Goal: Task Accomplishment & Management: Manage account settings

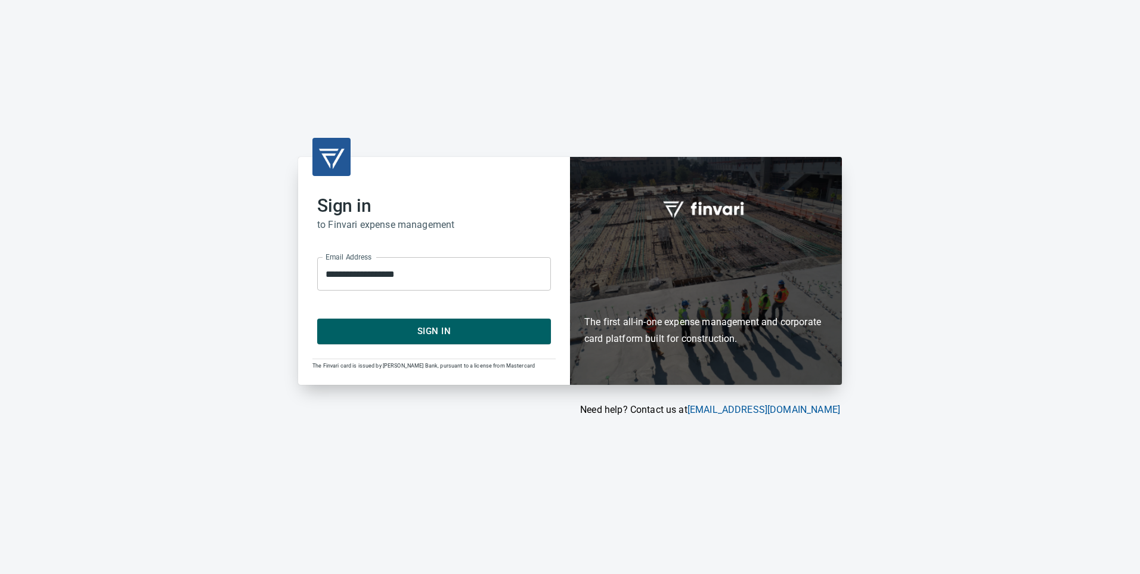
click at [452, 340] on button "Sign In" at bounding box center [434, 330] width 234 height 25
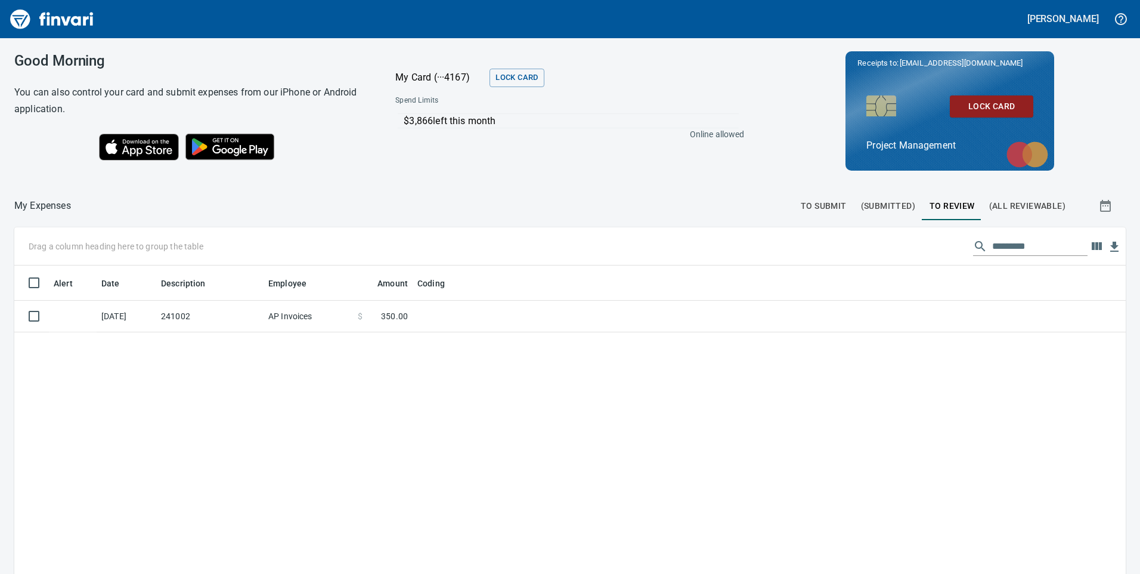
scroll to position [433, 1093]
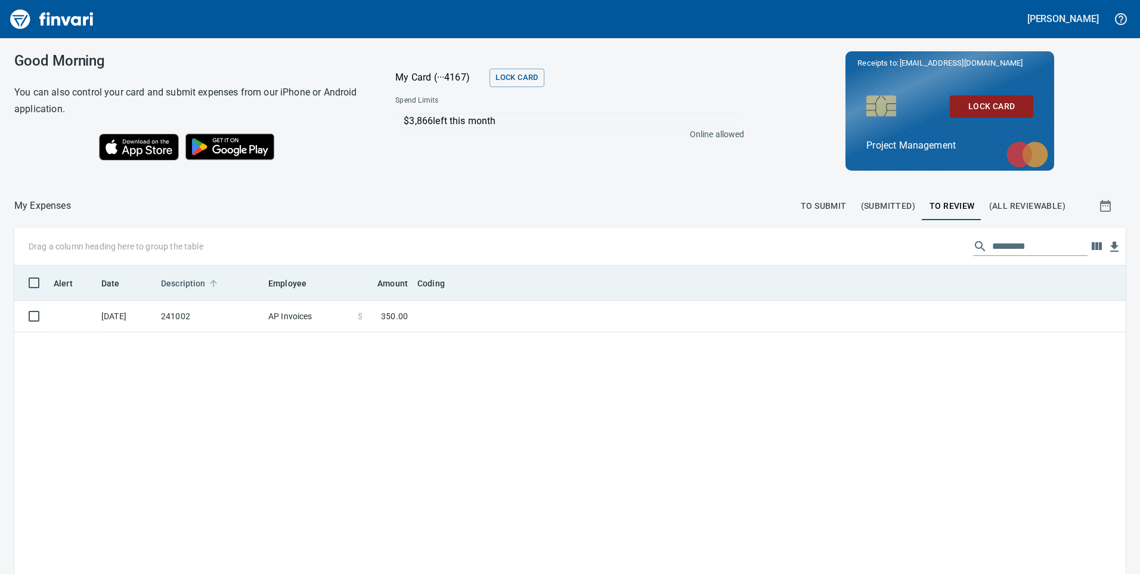
click at [212, 278] on icon at bounding box center [213, 283] width 11 height 11
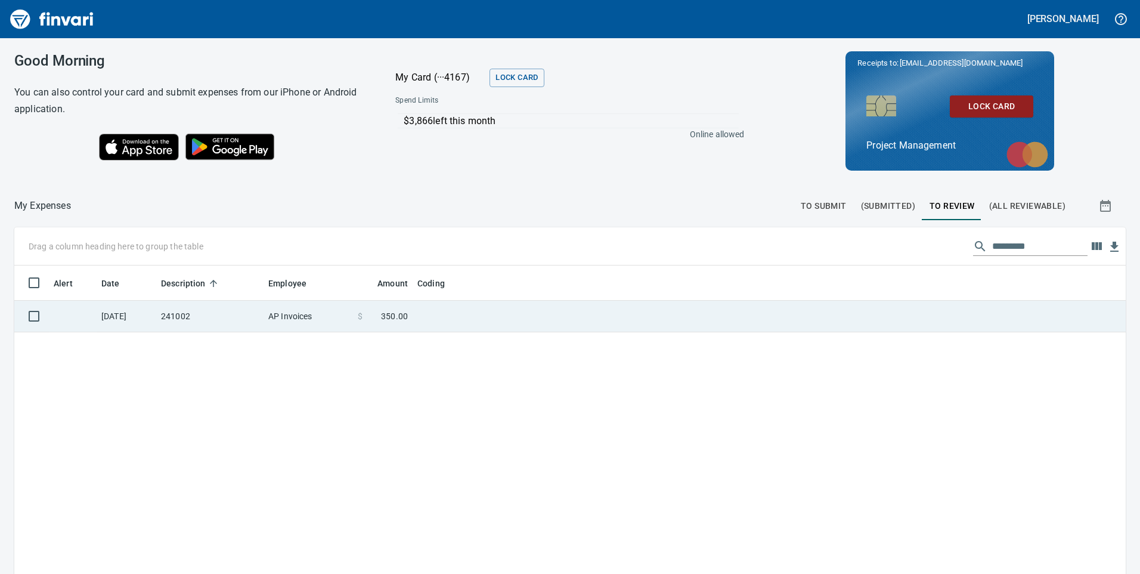
click at [204, 308] on td "241002" at bounding box center [209, 316] width 107 height 32
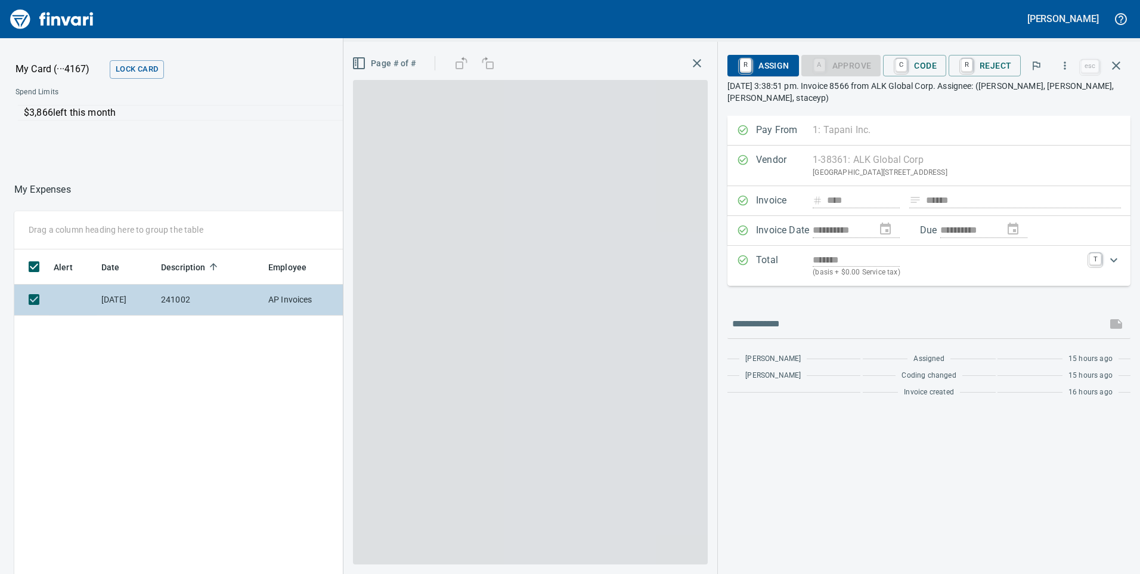
scroll to position [433, 795]
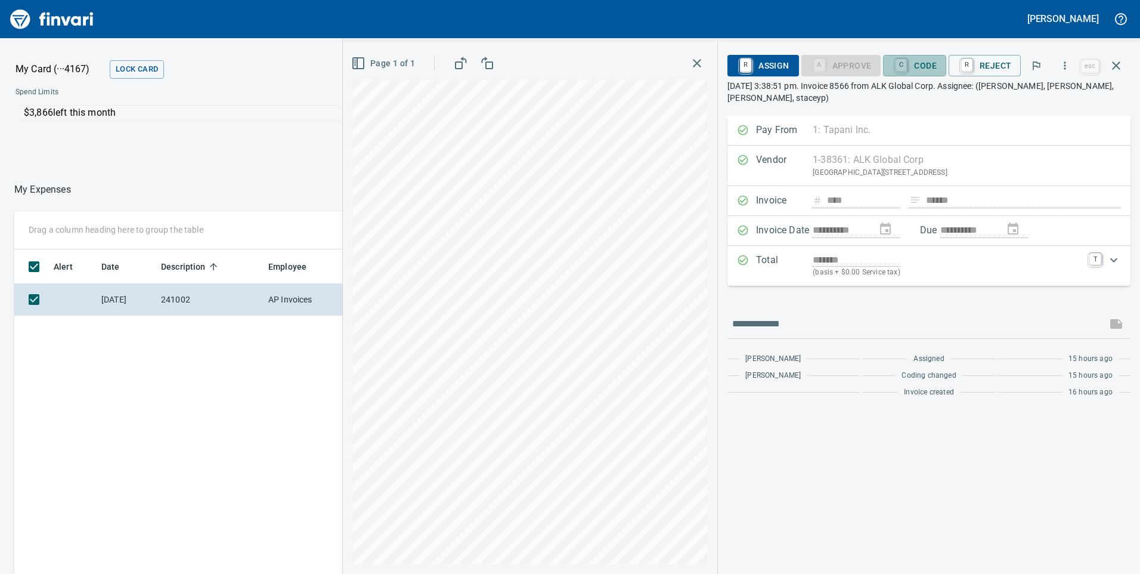
click at [928, 56] on span "C Code" at bounding box center [914, 65] width 44 height 20
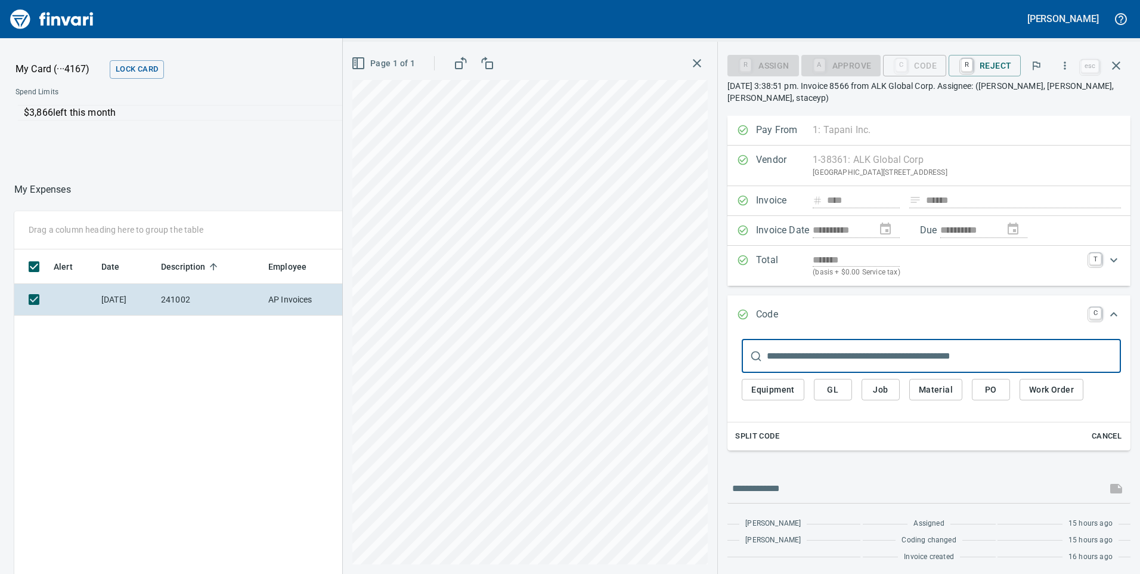
click at [890, 394] on span "Job" at bounding box center [880, 389] width 19 height 15
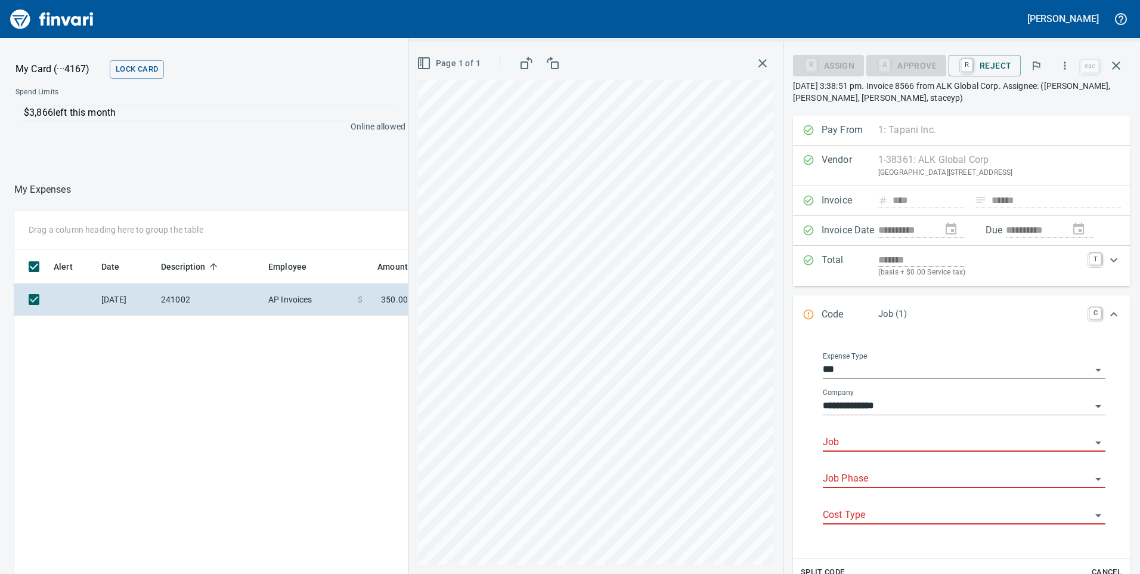
click at [860, 441] on input "Job" at bounding box center [957, 442] width 268 height 17
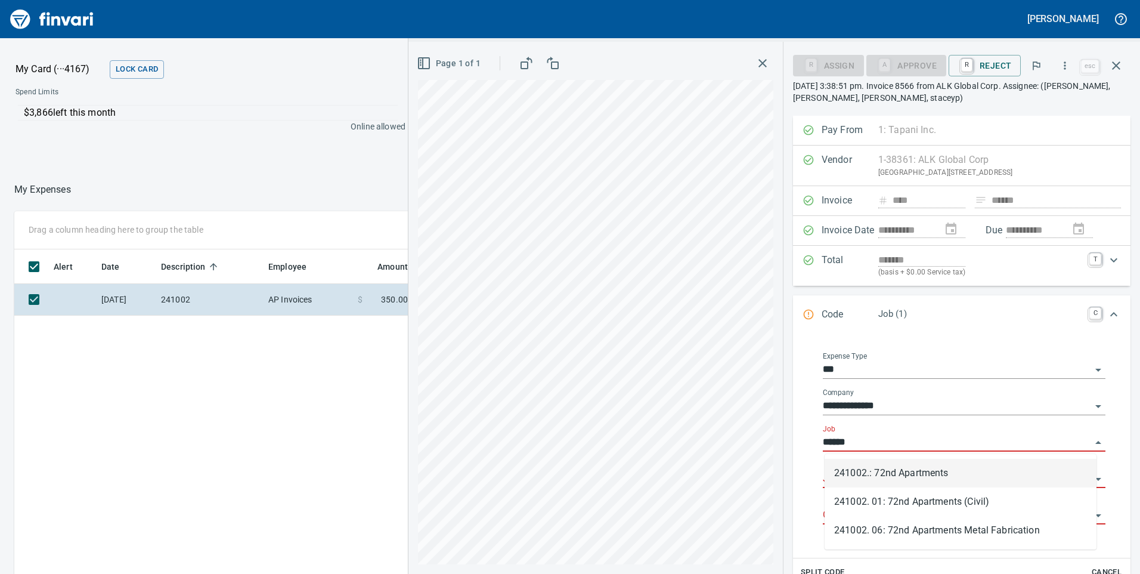
click at [880, 471] on li "241002.: 72nd Apartments" at bounding box center [960, 472] width 272 height 29
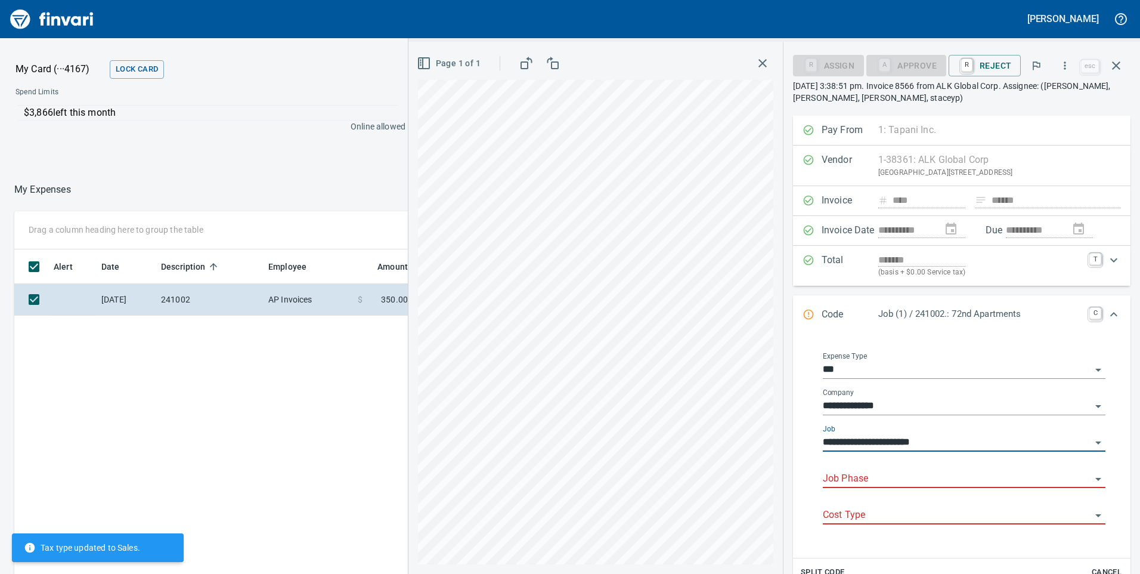
type input "**********"
click at [867, 478] on input "Job Phase" at bounding box center [957, 478] width 268 height 17
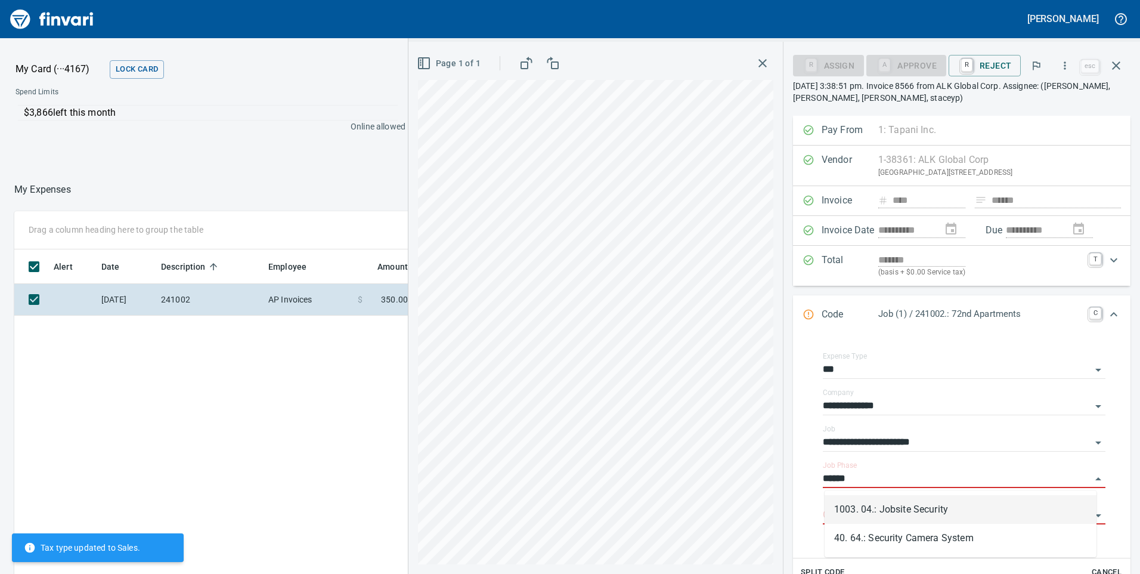
click at [904, 509] on li "1003. 04.: Jobsite Security" at bounding box center [960, 509] width 272 height 29
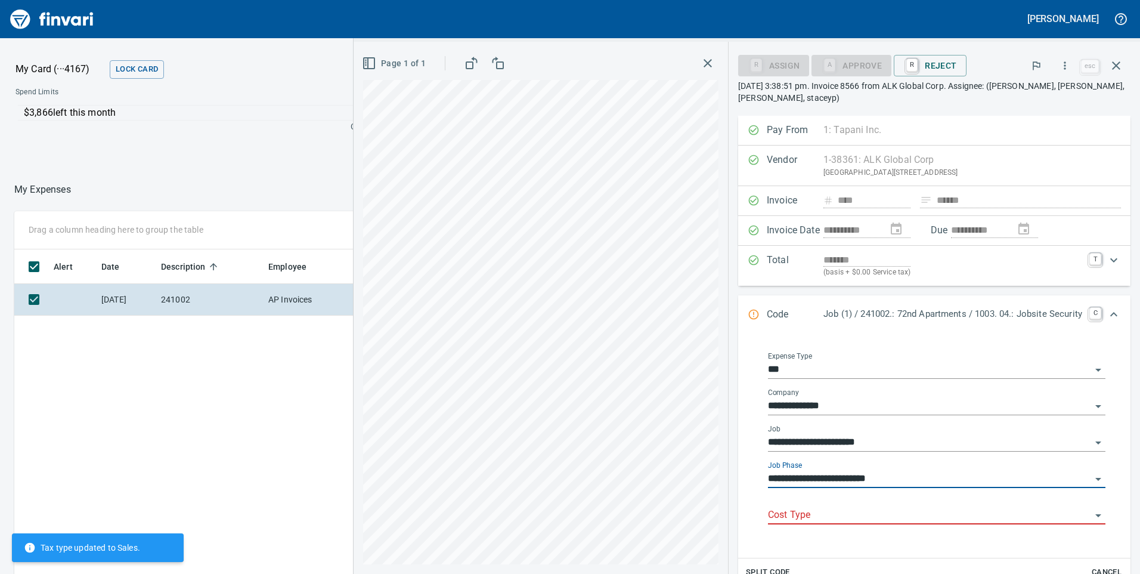
type input "**********"
click at [887, 517] on input "Cost Type" at bounding box center [929, 515] width 323 height 17
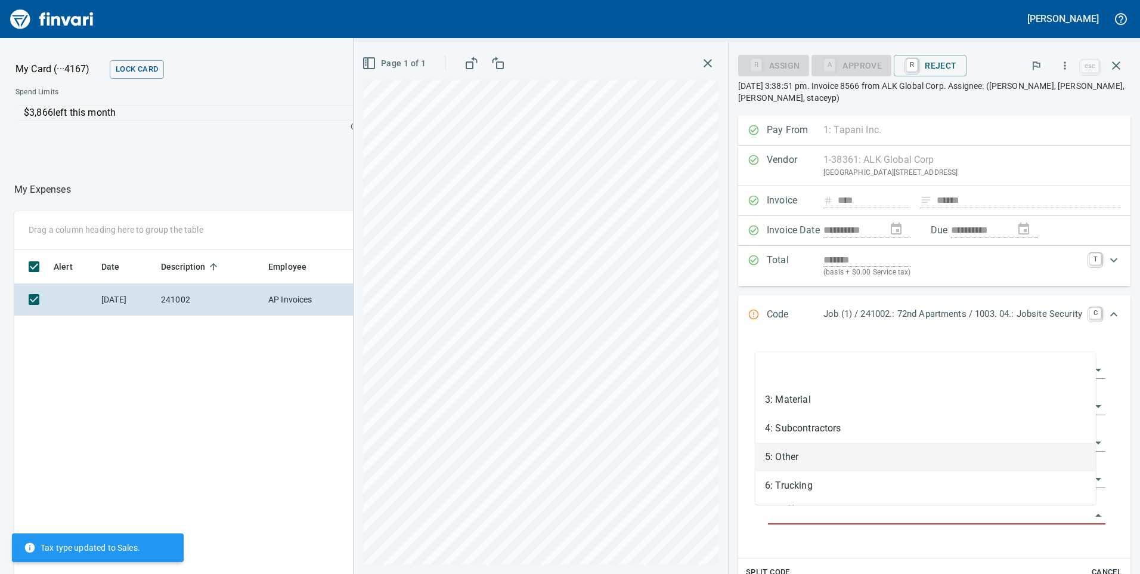
drag, startPoint x: 804, startPoint y: 458, endPoint x: 811, endPoint y: 460, distance: 7.3
click at [804, 458] on li "5: Other" at bounding box center [925, 456] width 340 height 29
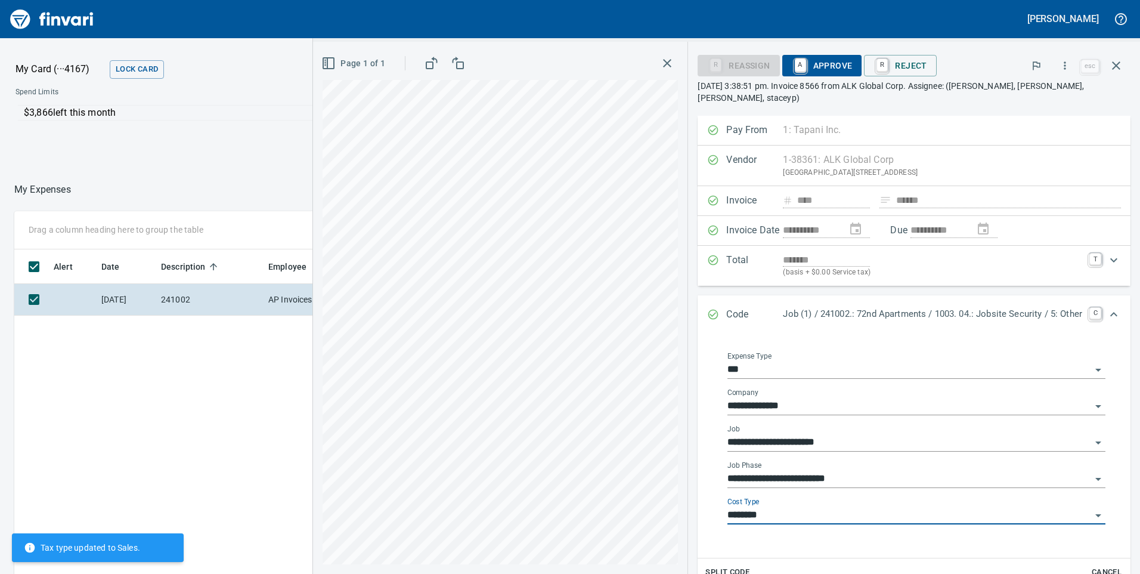
type input "********"
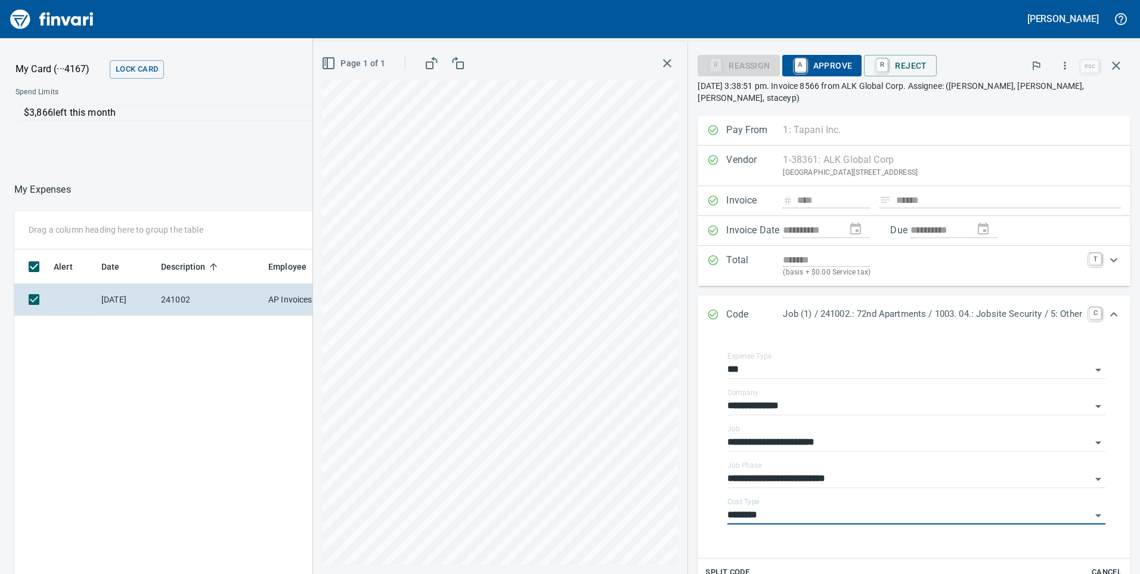
click at [819, 62] on span "A Approve" at bounding box center [822, 65] width 61 height 20
